Goal: Task Accomplishment & Management: Use online tool/utility

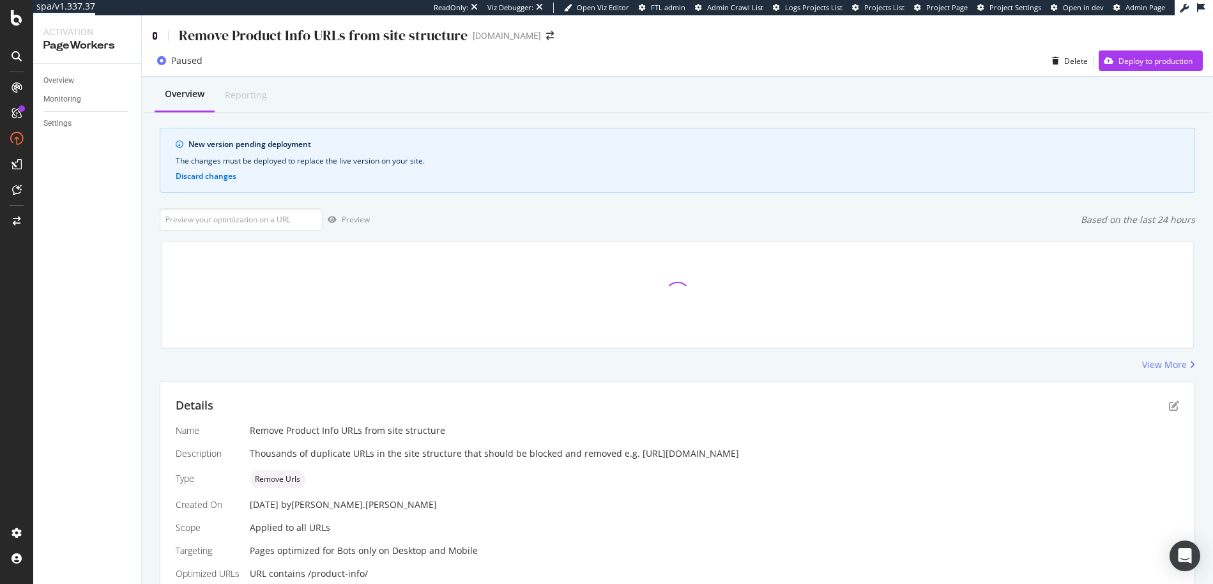
click at [152, 32] on icon at bounding box center [155, 35] width 6 height 9
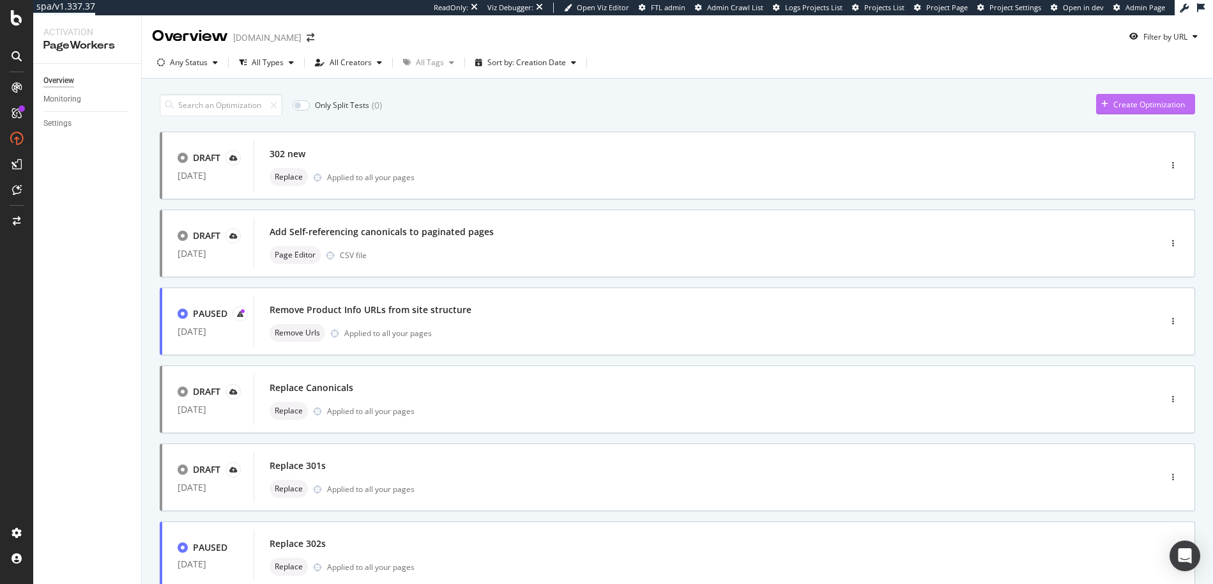
click at [1128, 102] on div "Create Optimization" at bounding box center [1149, 104] width 72 height 11
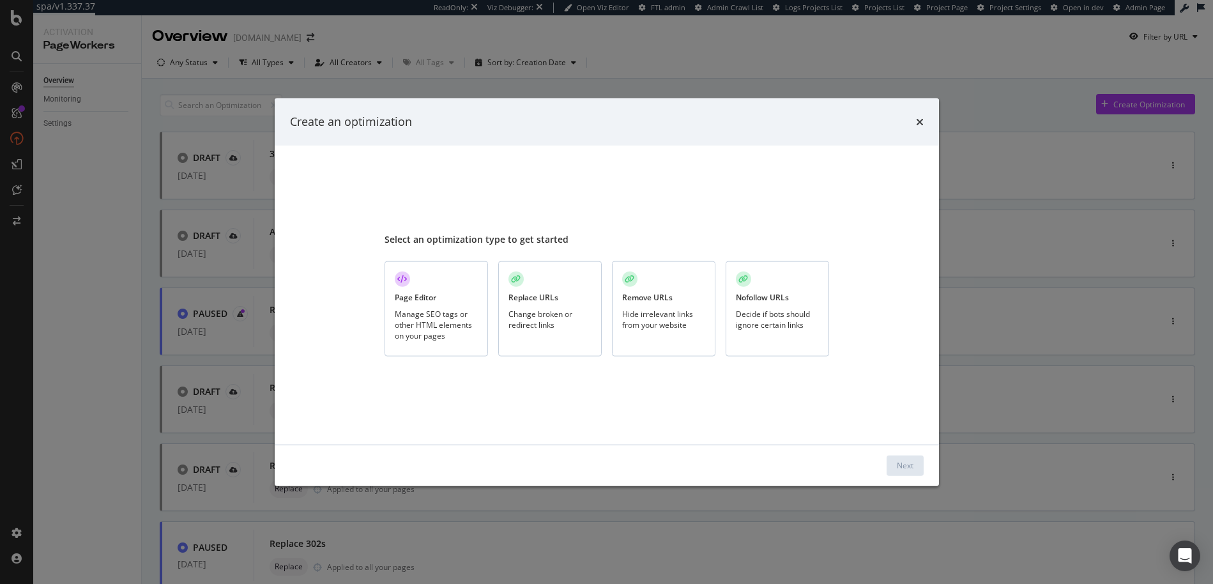
click at [454, 334] on div "Manage SEO tags or other HTML elements on your pages" at bounding box center [436, 324] width 83 height 33
click at [901, 468] on div "Next" at bounding box center [905, 465] width 17 height 11
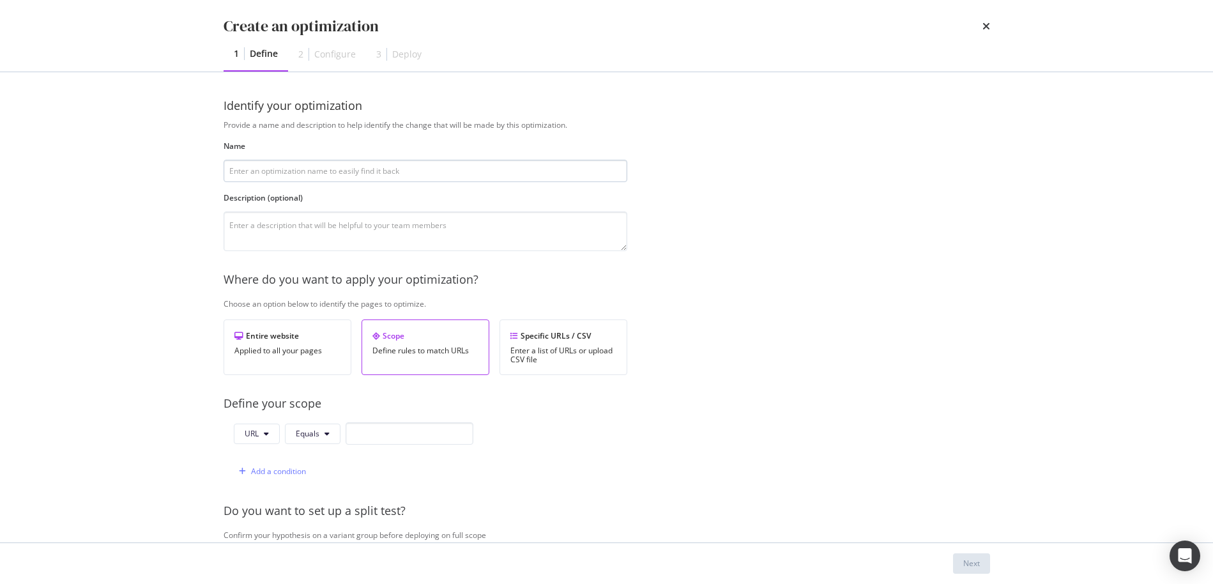
click at [335, 173] on input "modal" at bounding box center [426, 171] width 404 height 22
type input "Updating Gifting URLs"
click at [314, 221] on textarea "modal" at bounding box center [426, 231] width 404 height 40
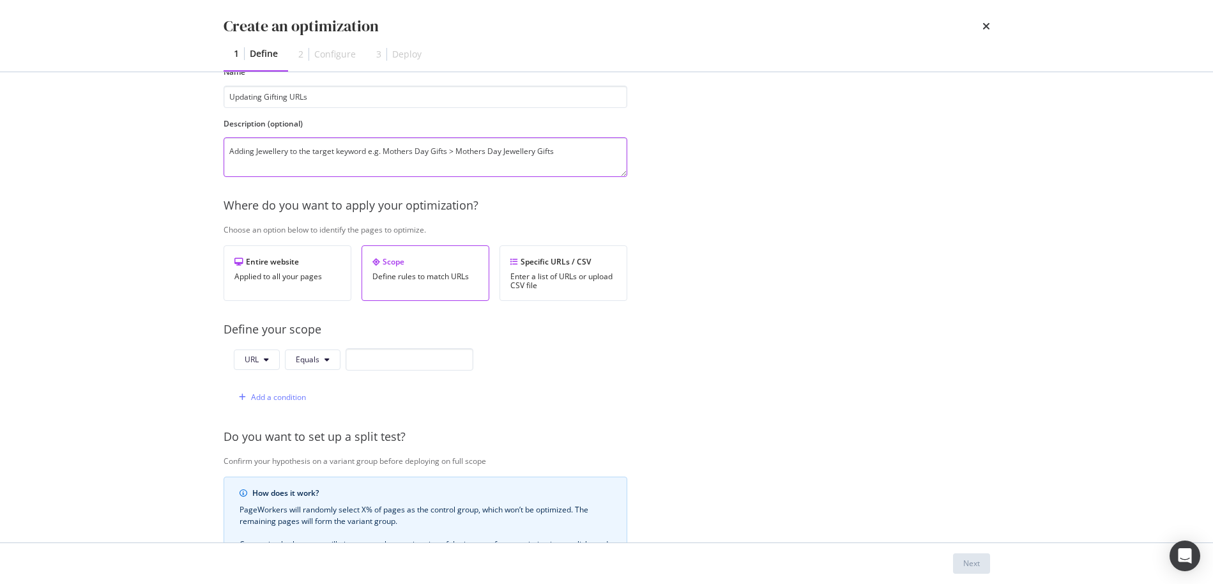
scroll to position [100, 0]
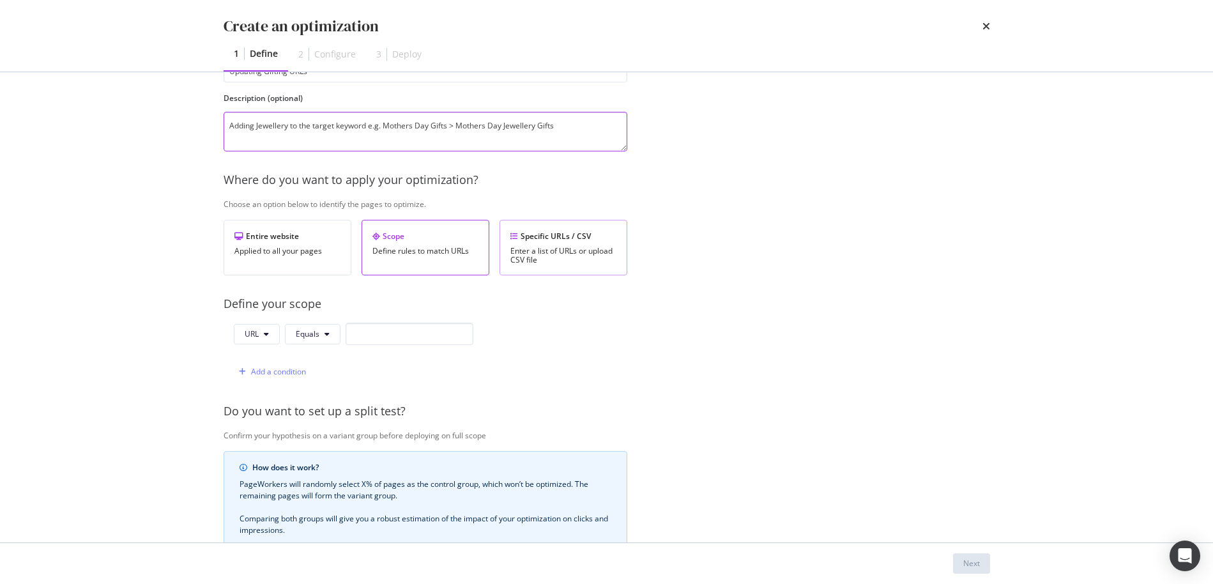
type textarea "Adding Jewellery to the target keyword e.g. Mothers Day Gifts > Mothers Day Jew…"
click at [563, 247] on div "Enter a list of URLs or upload CSV file" at bounding box center [563, 256] width 106 height 18
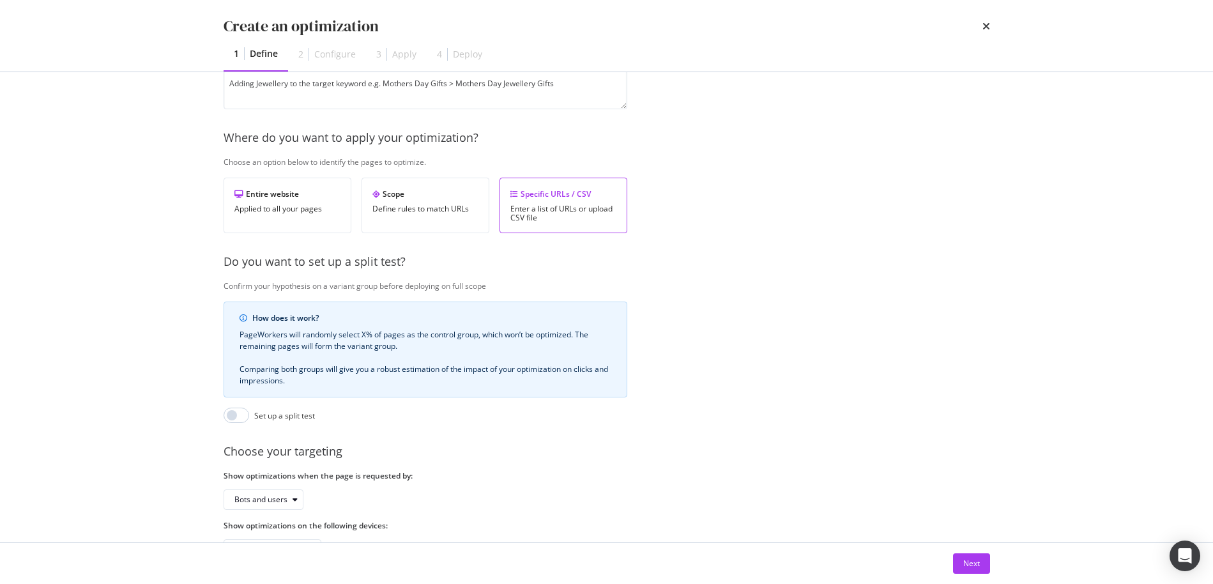
scroll to position [185, 0]
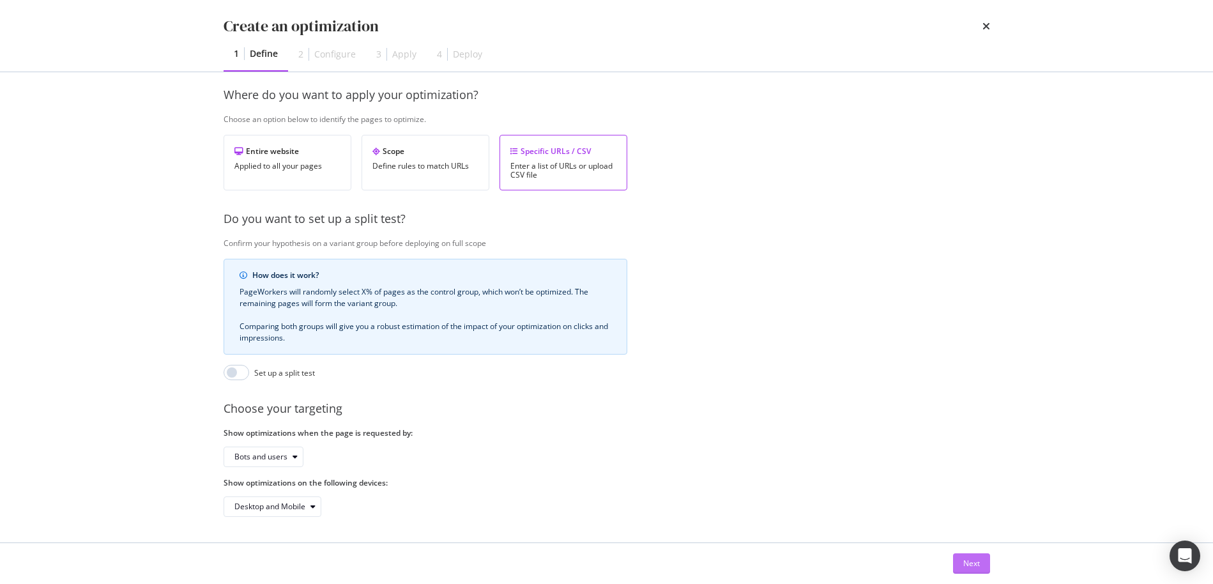
click at [968, 561] on div "Next" at bounding box center [971, 563] width 17 height 11
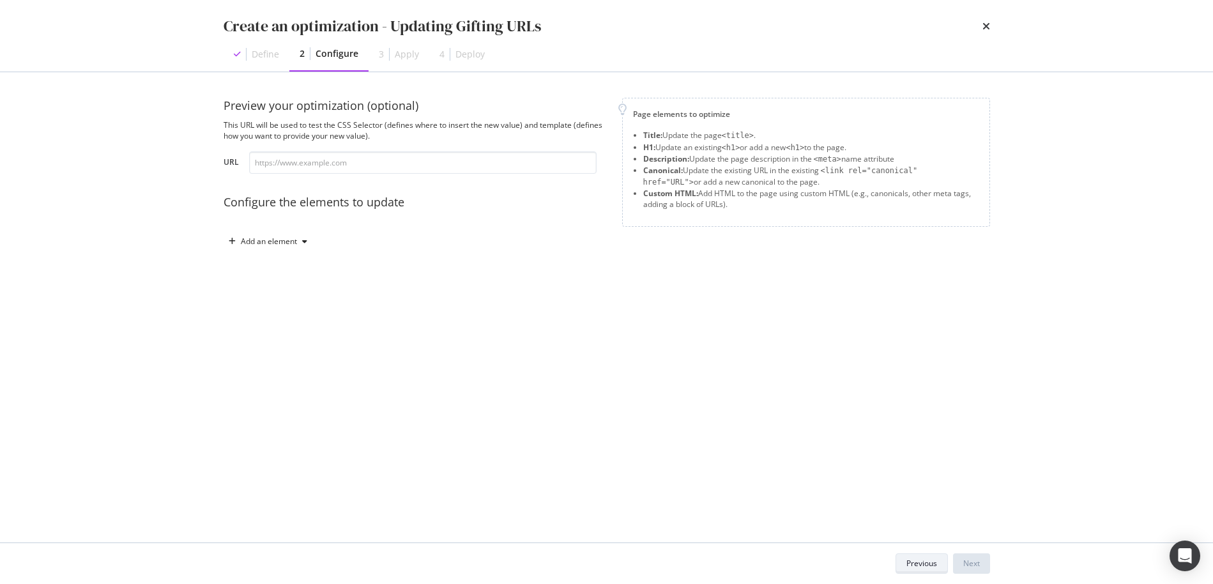
scroll to position [0, 0]
click at [279, 247] on div "Add an element" at bounding box center [268, 241] width 89 height 19
click at [267, 264] on div "Title" at bounding box center [264, 265] width 15 height 11
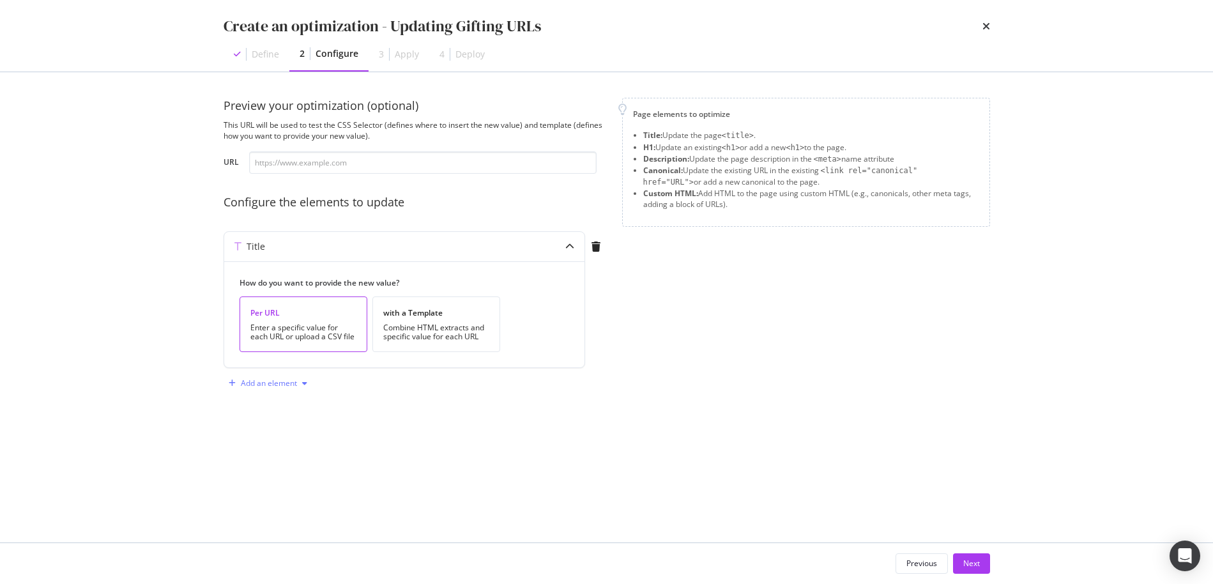
click at [299, 386] on div "modal" at bounding box center [304, 383] width 15 height 8
click at [269, 408] on div "H1" at bounding box center [275, 407] width 86 height 16
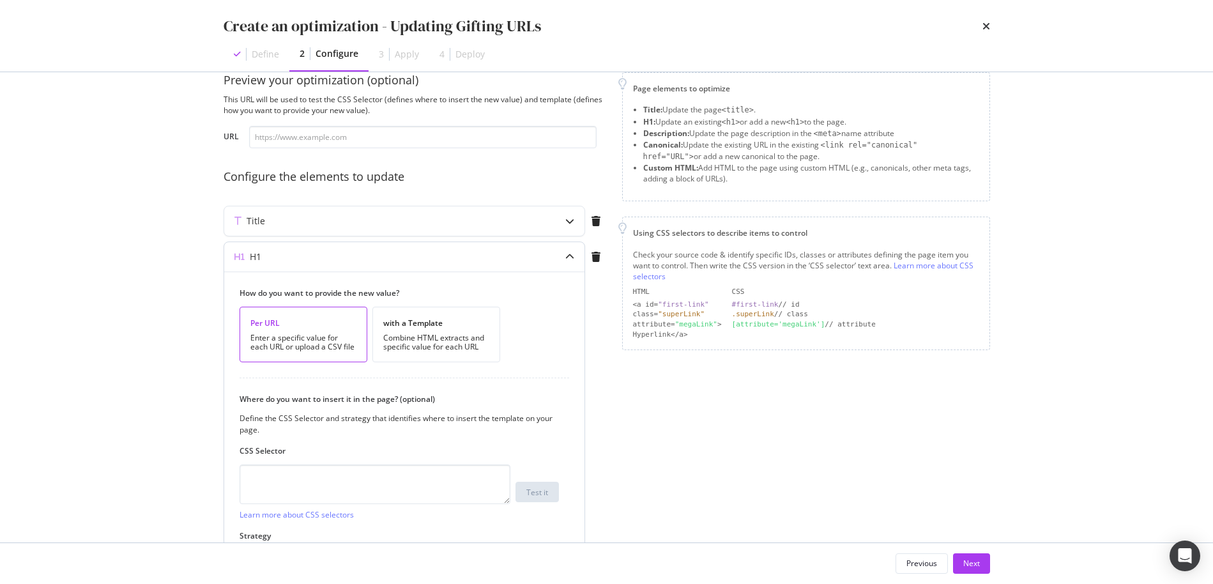
scroll to position [29, 0]
click at [406, 471] on textarea "modal" at bounding box center [375, 481] width 271 height 40
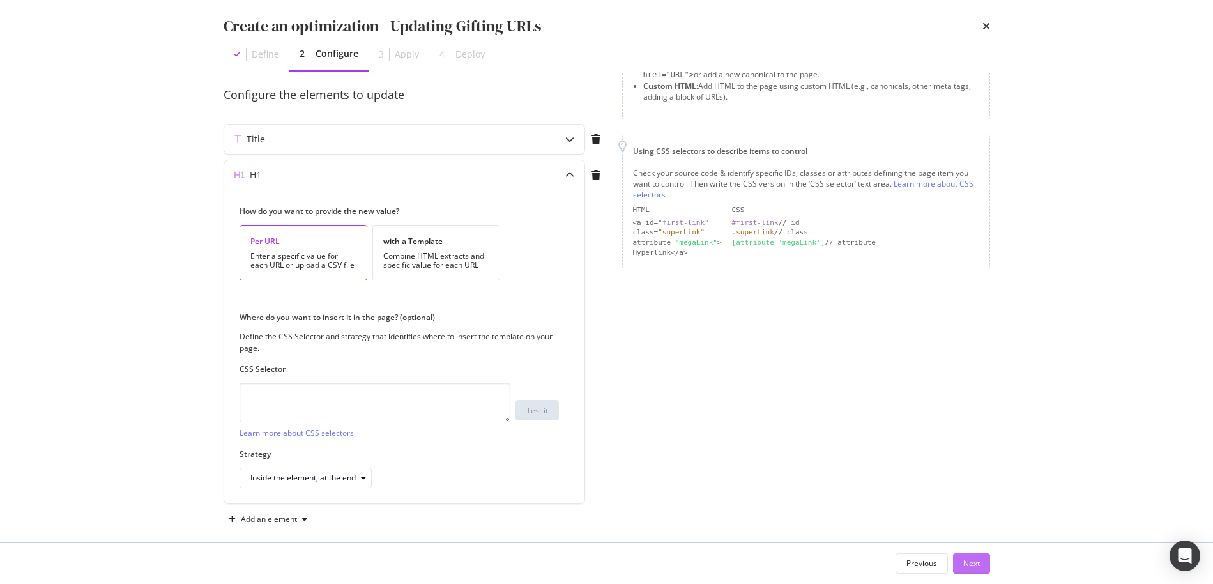
click at [974, 563] on div "Next" at bounding box center [971, 563] width 17 height 11
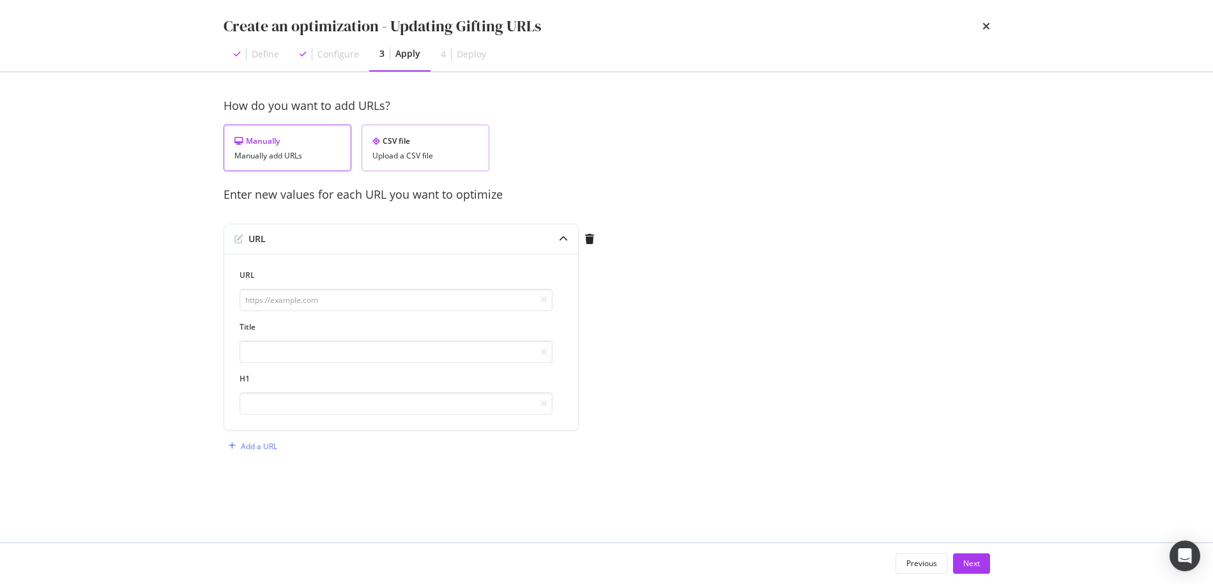
click at [401, 151] on div "Upload a CSV file" at bounding box center [425, 155] width 106 height 9
click at [434, 212] on div "Download" at bounding box center [445, 213] width 36 height 11
click at [277, 158] on div "Manually add URLs" at bounding box center [287, 155] width 106 height 9
click at [303, 295] on input "modal" at bounding box center [396, 300] width 313 height 22
paste input "https://www.monicavinader.com/shop/mothers-day-gifting"
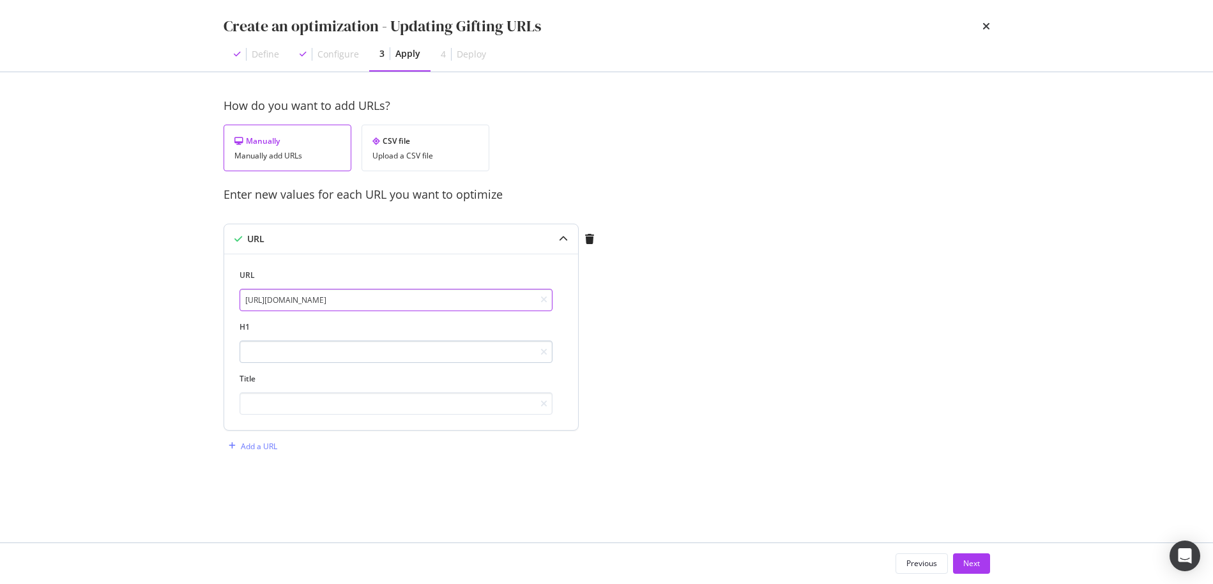
type input "https://www.monicavinader.com/shop/mothers-day-gifting"
click at [298, 356] on input "modal" at bounding box center [396, 351] width 313 height 22
type input "Mother's Day Jewellery Gifts"
click at [313, 402] on input "modal" at bounding box center [396, 403] width 313 height 22
paste input "Mother's Day Jewellery Gifts"
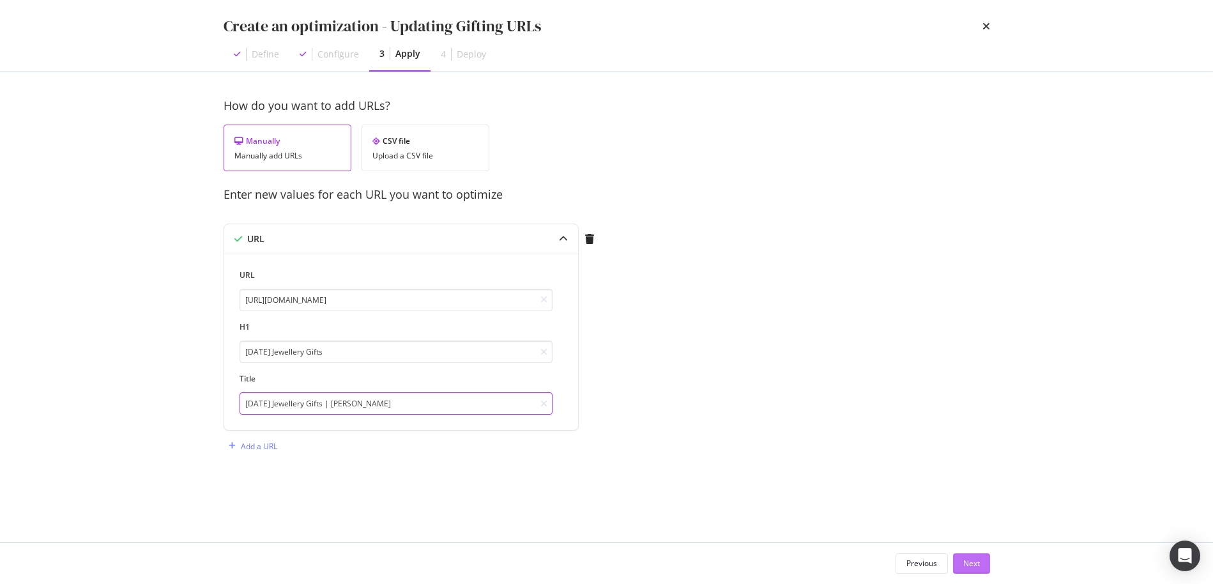
type input "Mother's Day Jewellery Gifts | Monica Vinader"
click at [979, 561] on div "Next" at bounding box center [971, 563] width 17 height 11
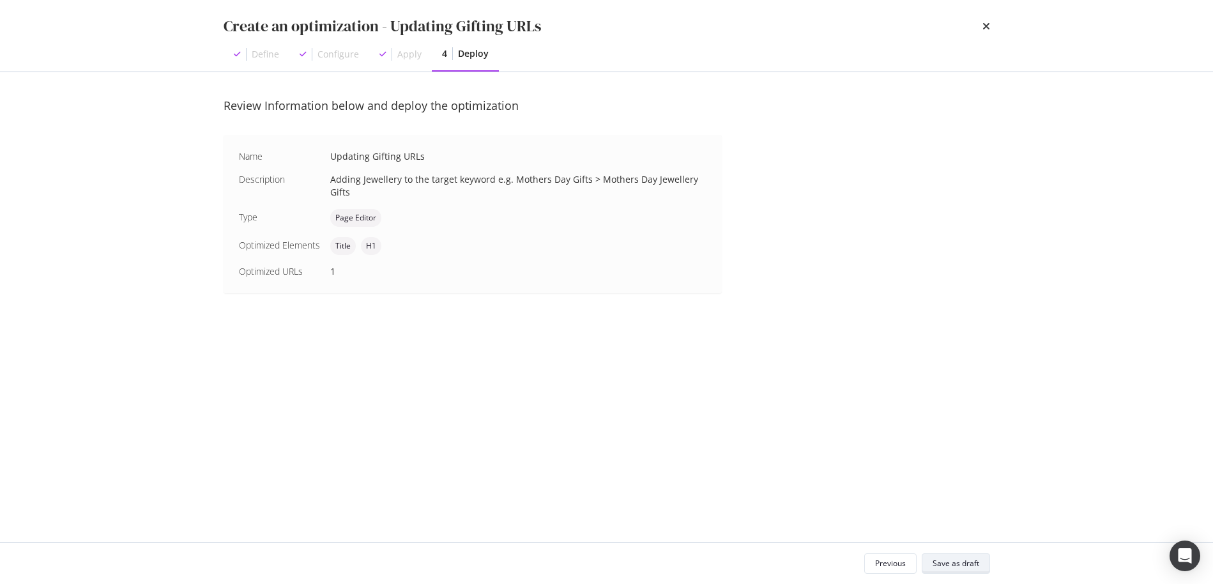
click at [951, 570] on div "Save as draft" at bounding box center [956, 563] width 47 height 18
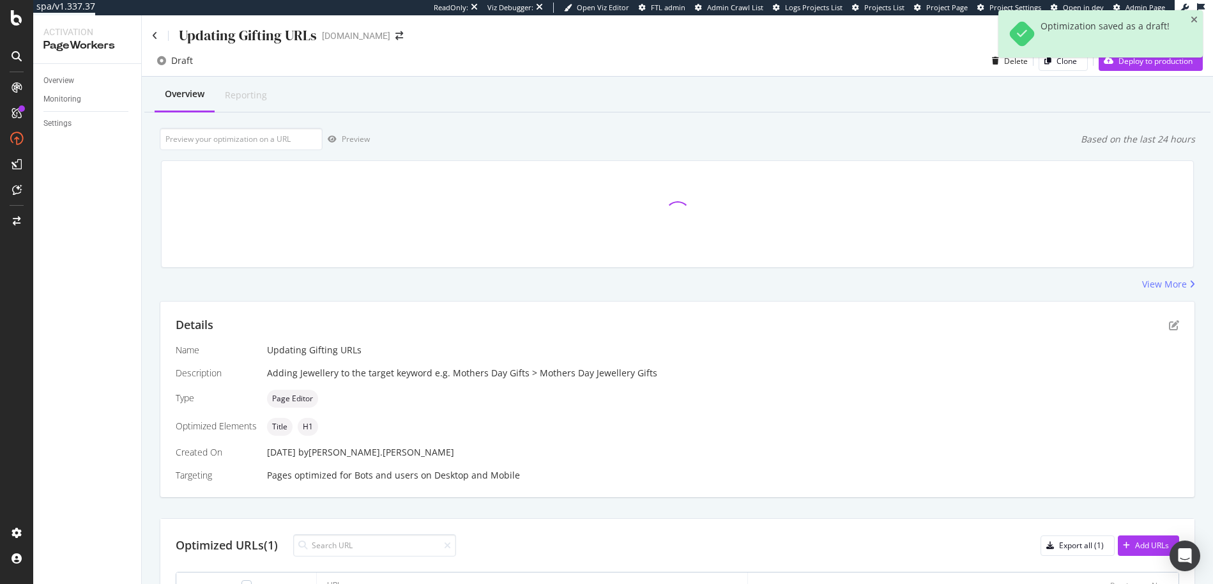
scroll to position [98, 0]
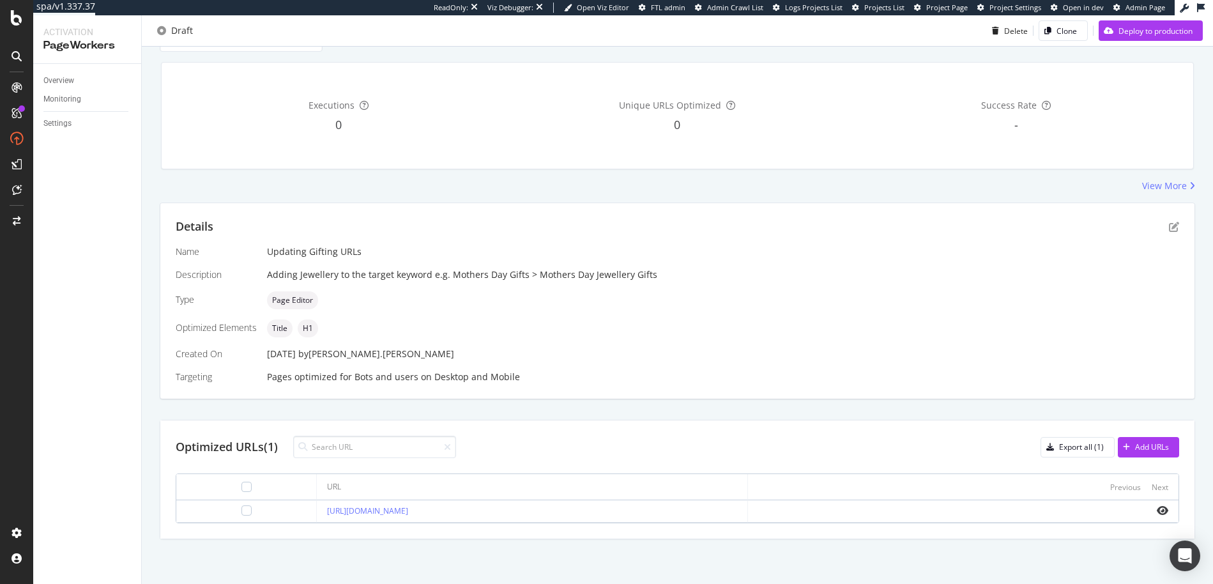
click at [227, 446] on div "Optimized URLs (1)" at bounding box center [227, 447] width 102 height 17
click at [280, 448] on div "Optimized URLs (1)" at bounding box center [316, 447] width 280 height 22
click at [1162, 510] on icon "eye" at bounding box center [1162, 510] width 11 height 10
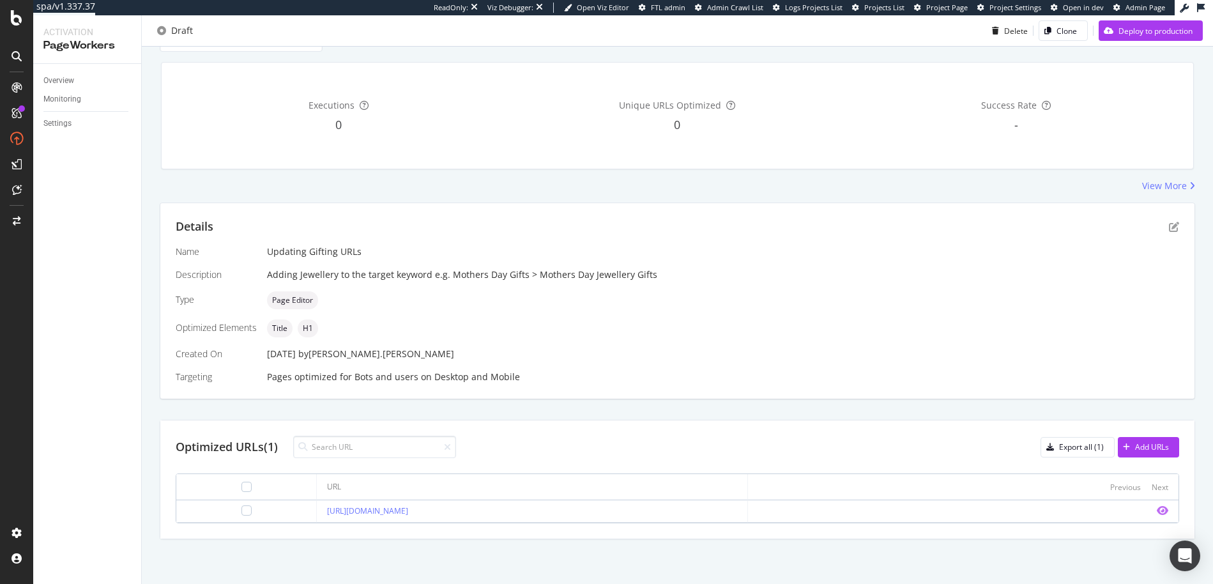
click at [1163, 515] on icon "eye" at bounding box center [1162, 510] width 11 height 10
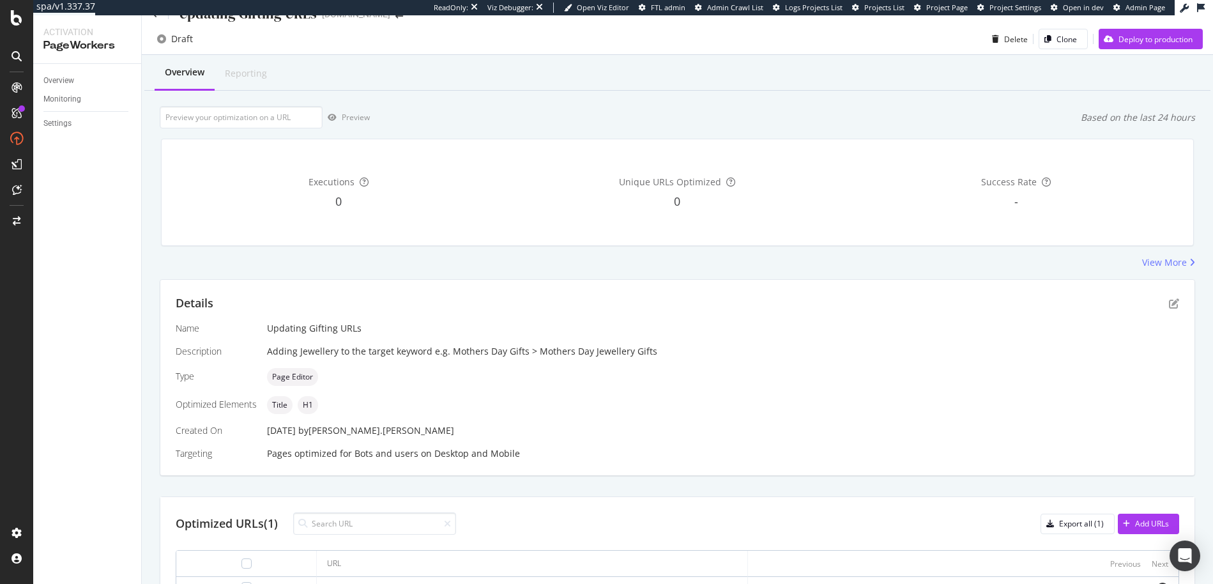
scroll to position [0, 0]
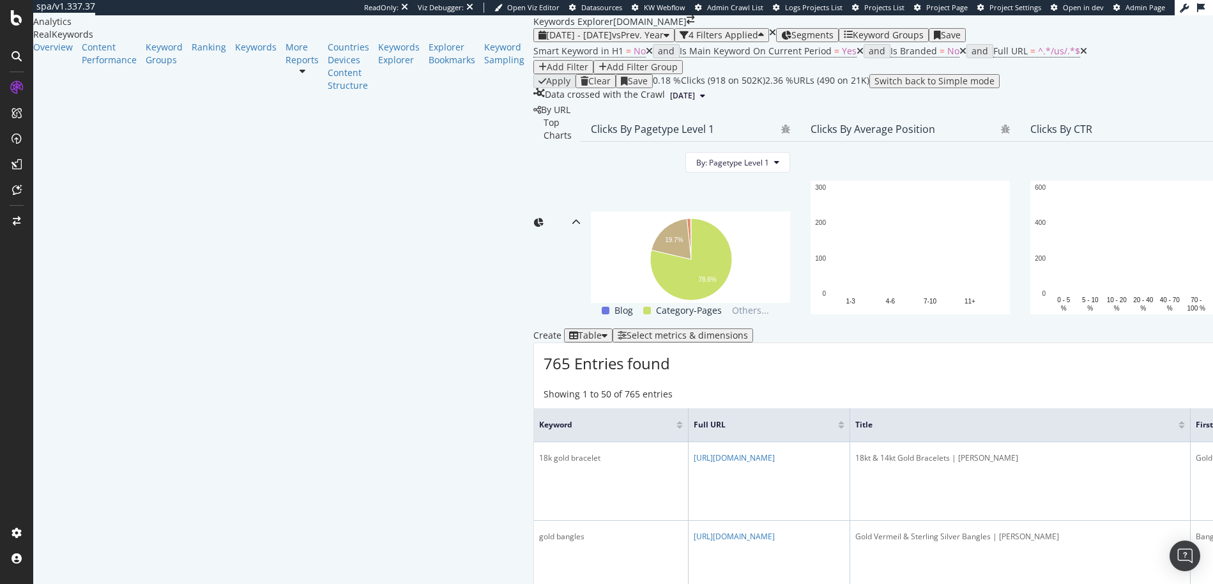
scroll to position [584, 0]
